Goal: Task Accomplishment & Management: Complete application form

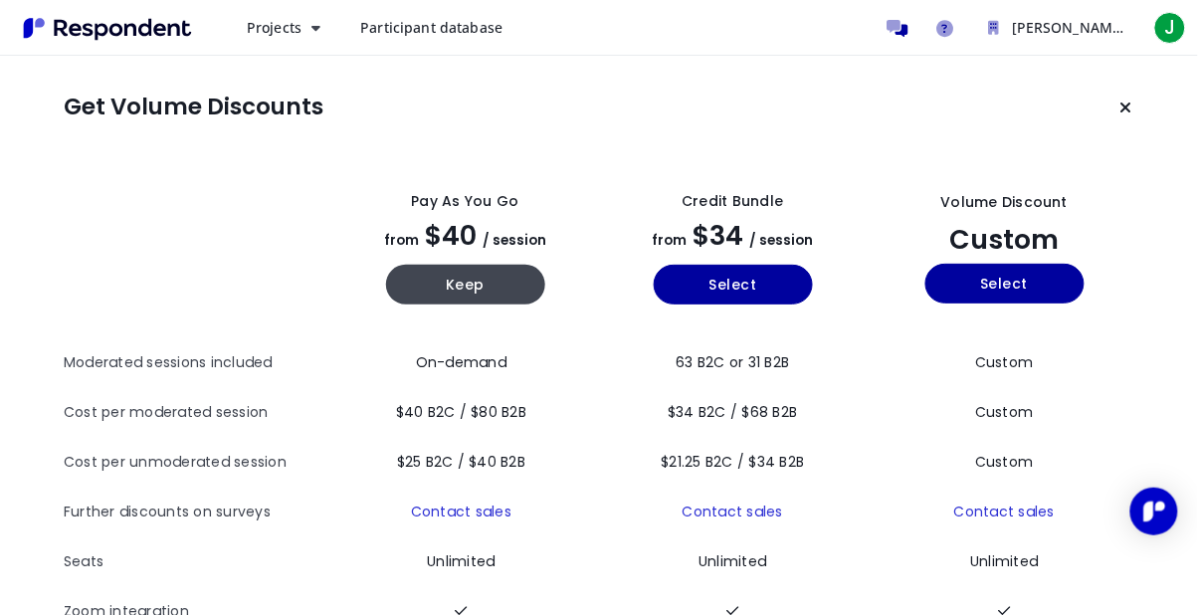
click at [1116, 109] on button "Keep current plan" at bounding box center [1127, 108] width 40 height 40
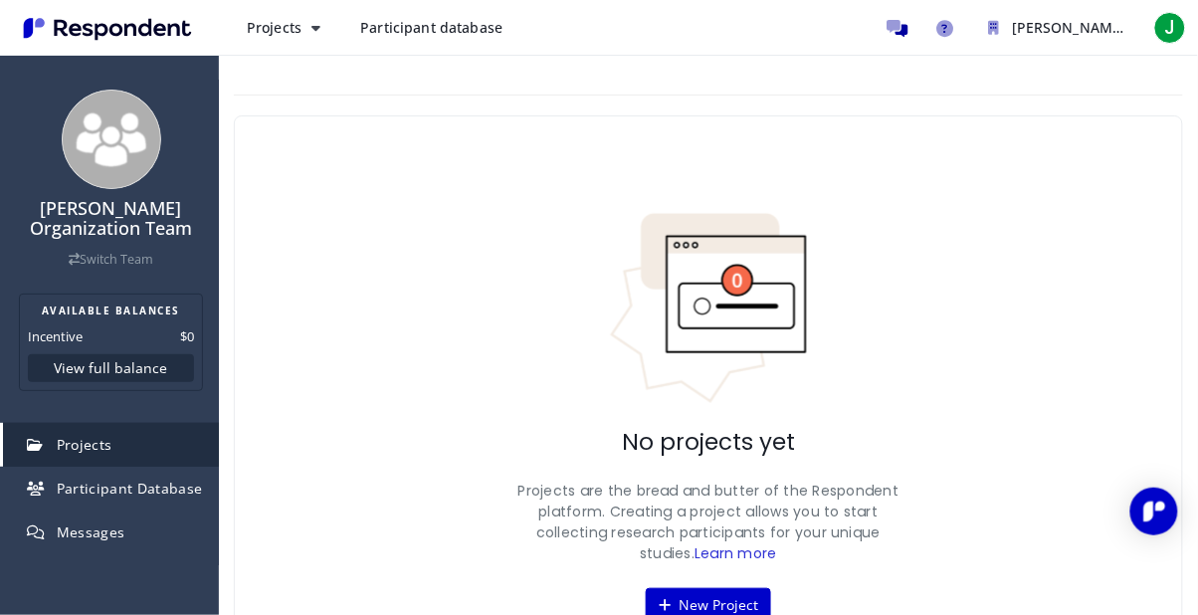
click at [733, 598] on button "New Project" at bounding box center [708, 605] width 125 height 34
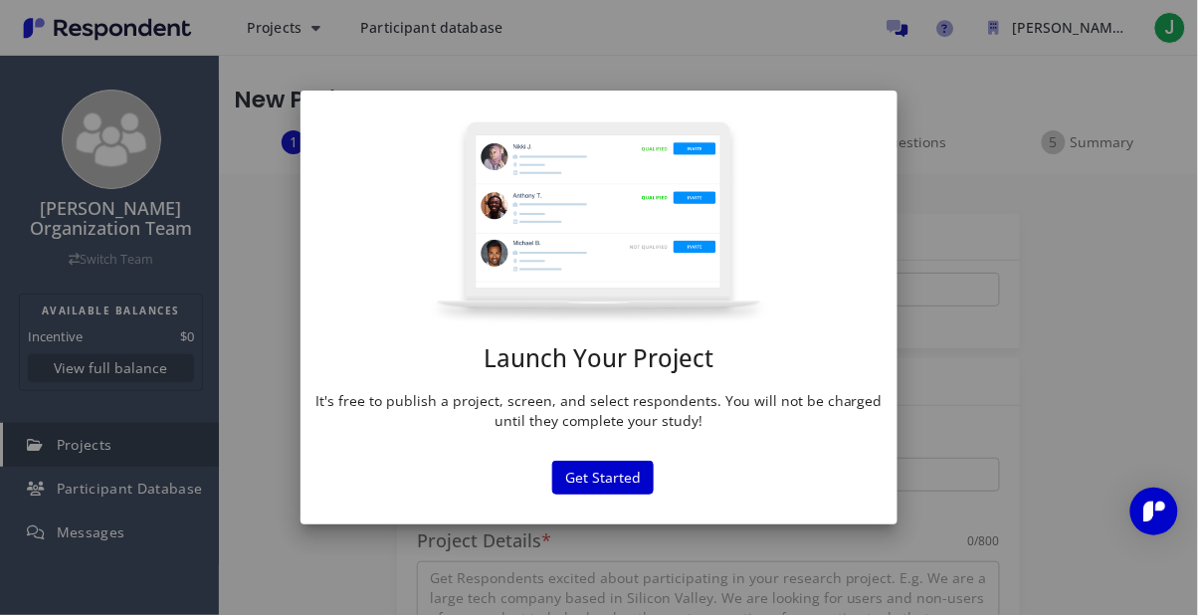
click at [617, 495] on button "Get Started" at bounding box center [603, 478] width 102 height 34
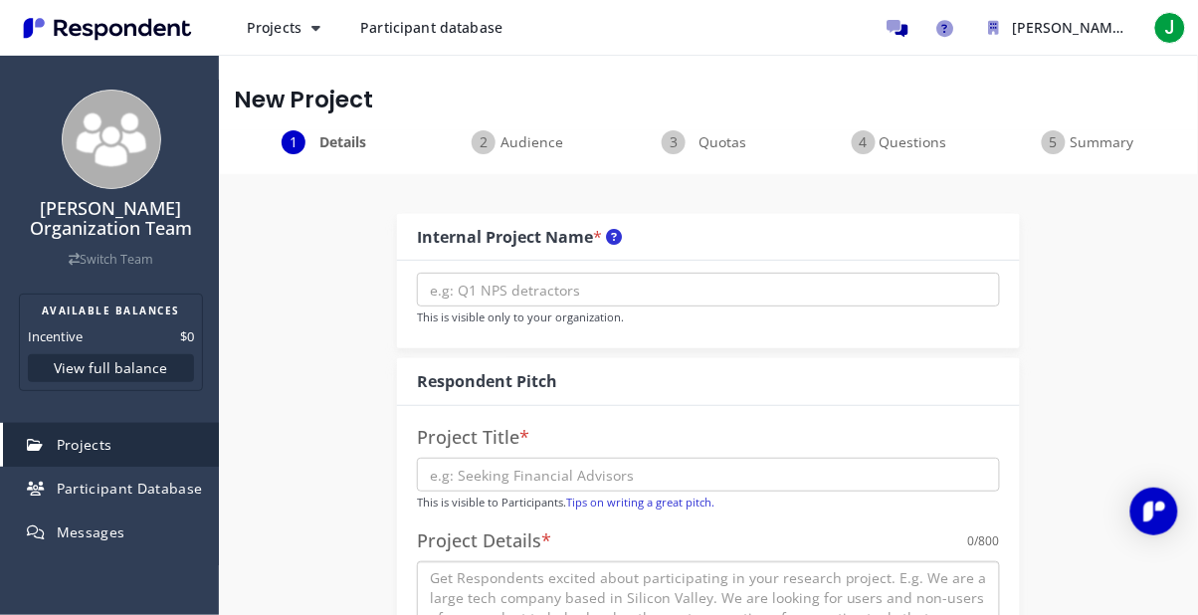
type textarea "/"
click at [152, 494] on span "Participant Database" at bounding box center [130, 488] width 146 height 19
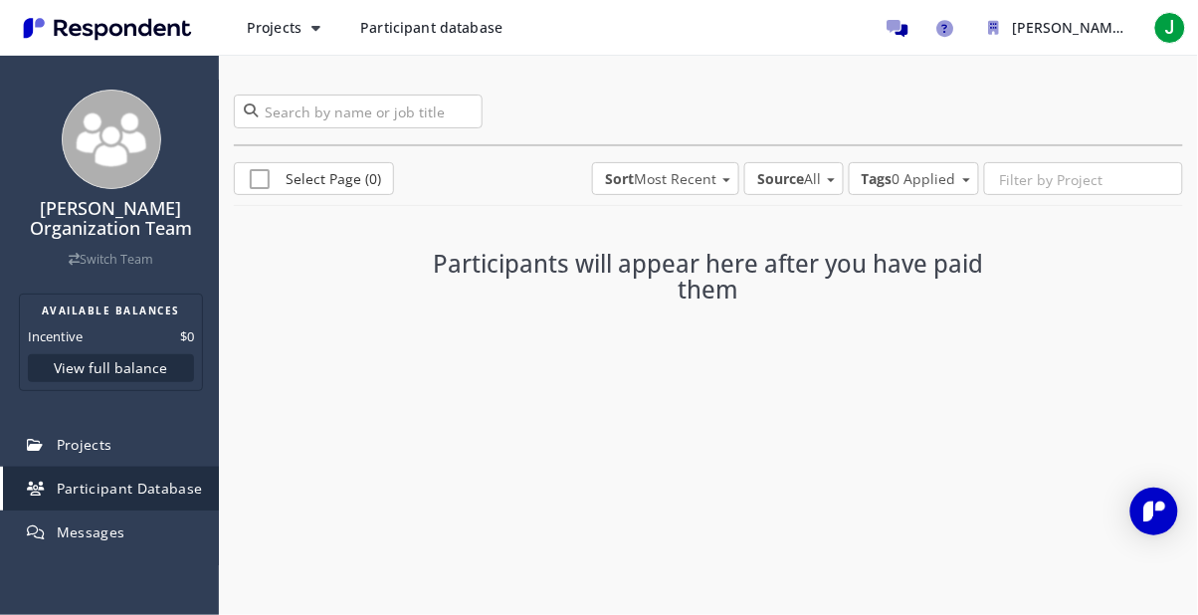
click at [312, 23] on icon "Main navigation" at bounding box center [316, 28] width 9 height 14
click at [408, 132] on link "Projects dashboard" at bounding box center [358, 127] width 255 height 48
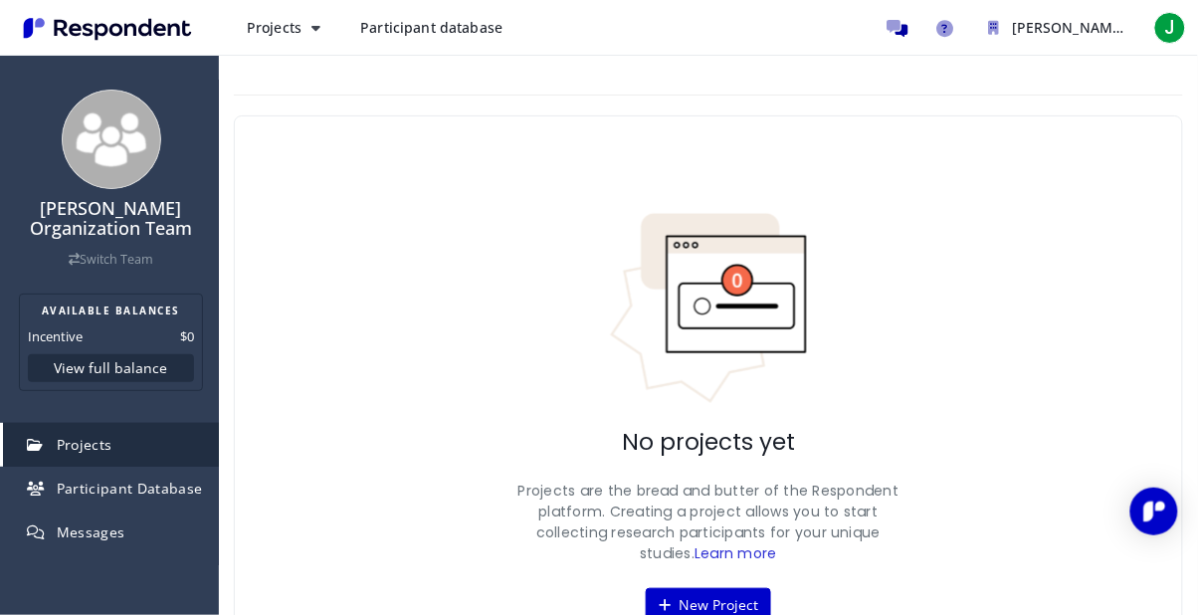
click at [461, 22] on span "Participant database" at bounding box center [431, 27] width 142 height 19
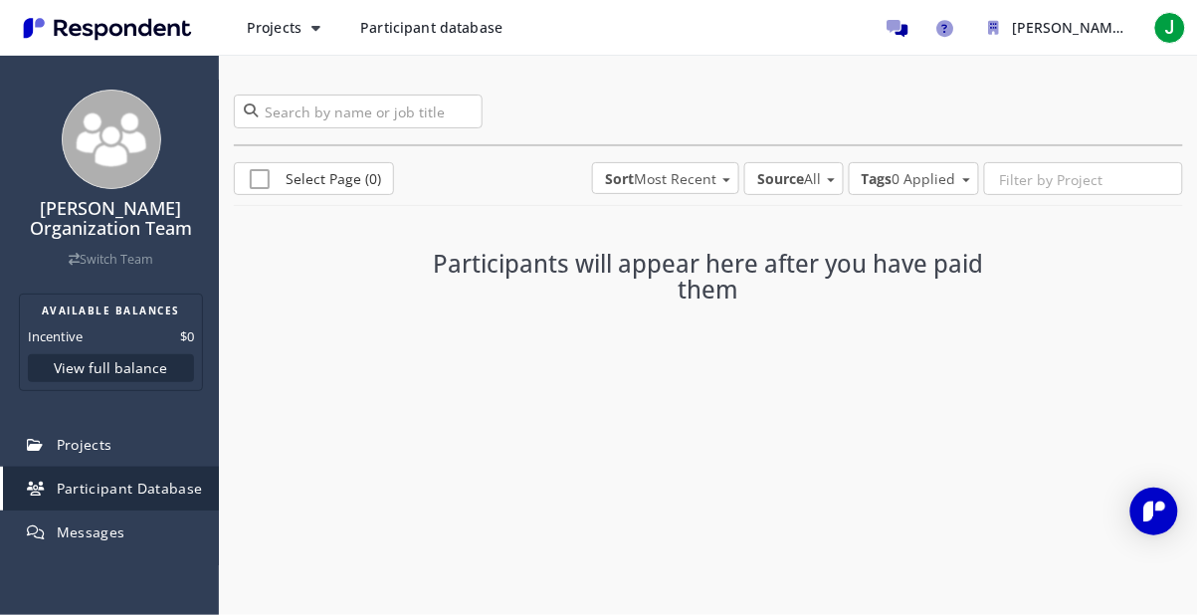
click at [693, 169] on span "Sort Most Recent" at bounding box center [660, 179] width 111 height 20
click at [689, 129] on md-option "Alphabetical" at bounding box center [663, 131] width 180 height 48
click at [719, 282] on h3 "Participants will appear here after you have paid them" at bounding box center [708, 277] width 573 height 53
click at [395, 113] on input "search" at bounding box center [358, 112] width 249 height 34
click at [441, 368] on div "0 participants Select Page (0) Sort Alphabetical Source All All Marketplace Rec…" at bounding box center [708, 236] width 979 height 363
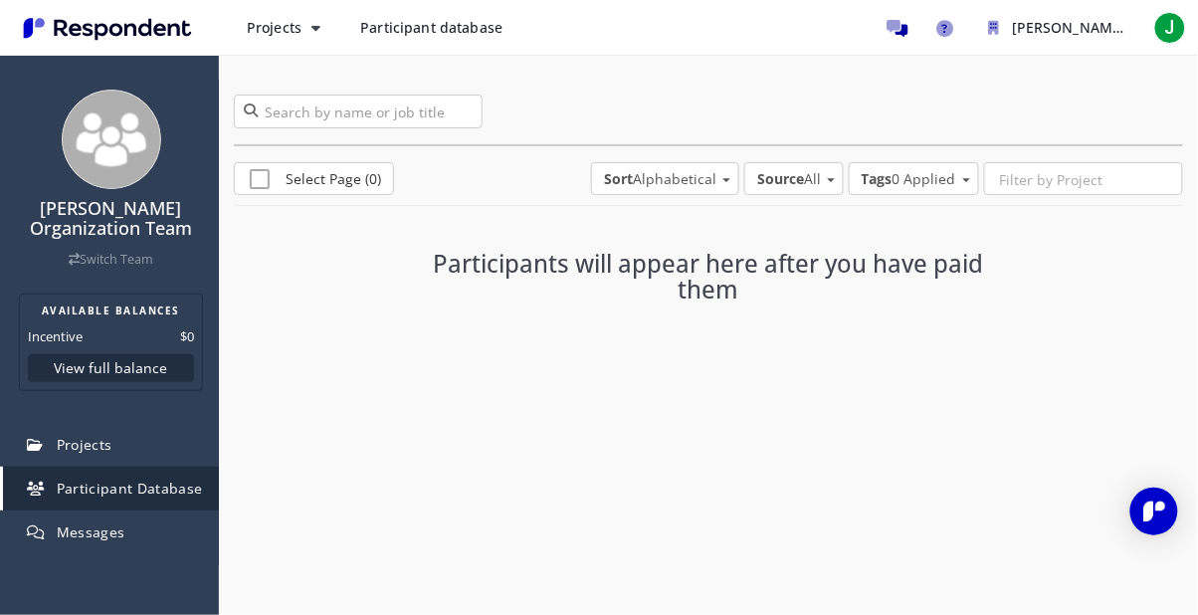
click at [446, 364] on div "0 participants Select Page (0) Sort Alphabetical Source All All Marketplace Rec…" at bounding box center [708, 236] width 979 height 363
click at [505, 339] on div "Participants will appear here after you have paid them" at bounding box center [708, 282] width 633 height 132
click at [523, 400] on div "0 participants Select Page (0) Sort Alphabetical Source All All Marketplace Rec…" at bounding box center [708, 236] width 979 height 363
click at [534, 394] on div "0 participants Select Page (0) Sort Alphabetical Source All All Marketplace Rec…" at bounding box center [708, 236] width 979 height 363
